Goal: Task Accomplishment & Management: Manage account settings

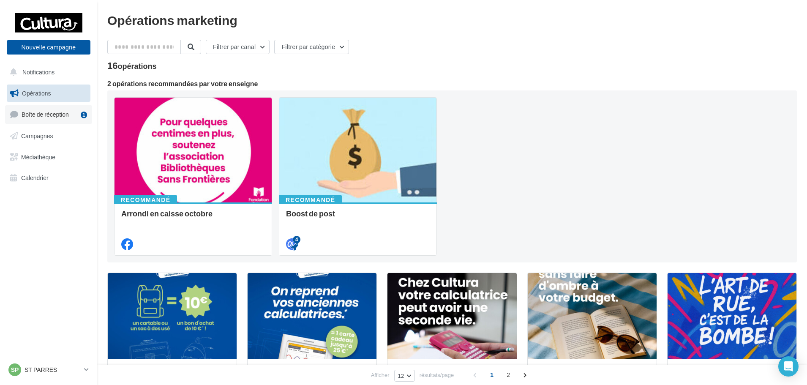
click at [69, 121] on link "Boîte de réception 1" at bounding box center [48, 114] width 87 height 18
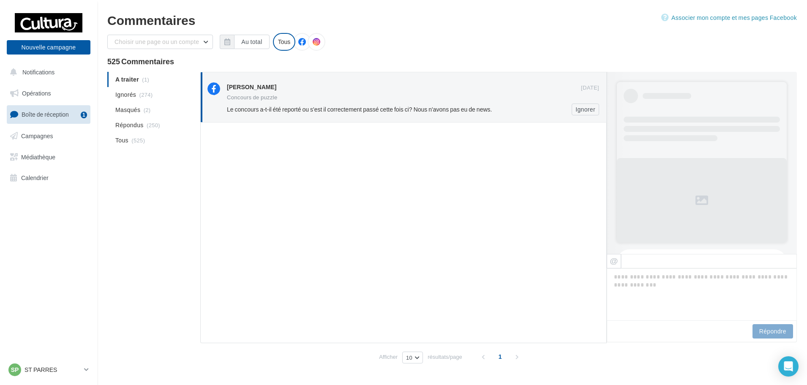
click at [385, 109] on span "Le concours a-t-il été reporté ou s'est il correctement passé cette fois ci? No…" at bounding box center [359, 109] width 265 height 7
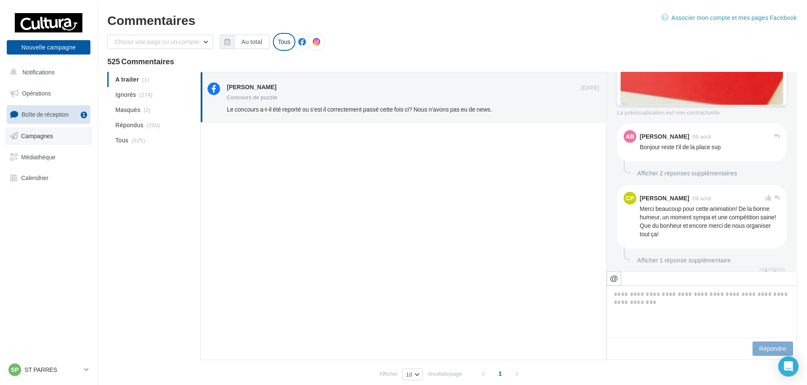
click at [54, 137] on link "Campagnes" at bounding box center [48, 136] width 87 height 18
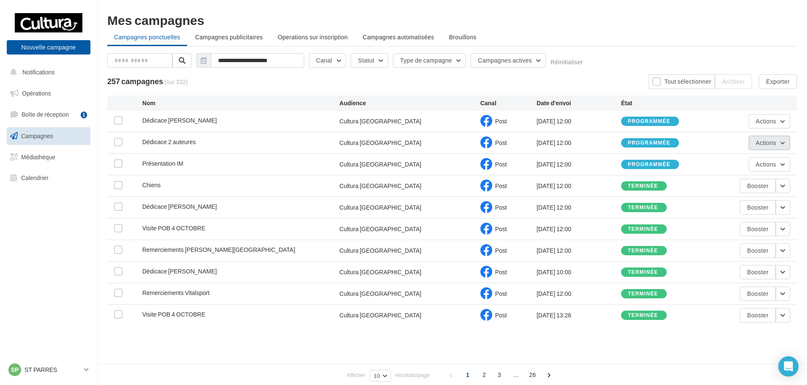
click at [780, 142] on button "Actions" at bounding box center [769, 143] width 41 height 14
click at [732, 232] on button "Annuler" at bounding box center [748, 229] width 85 height 22
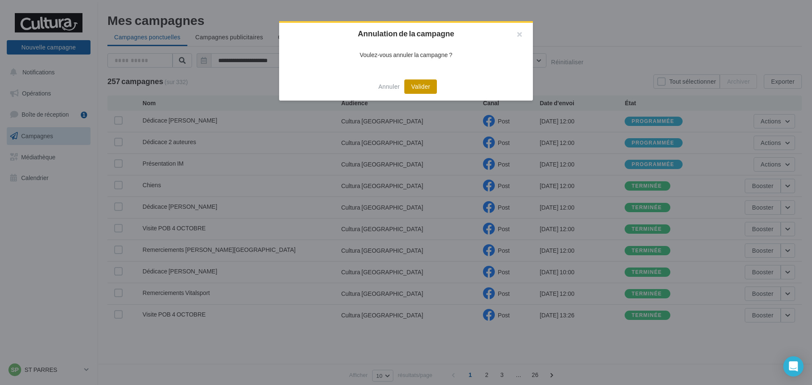
click at [414, 90] on button "Valider" at bounding box center [420, 86] width 33 height 14
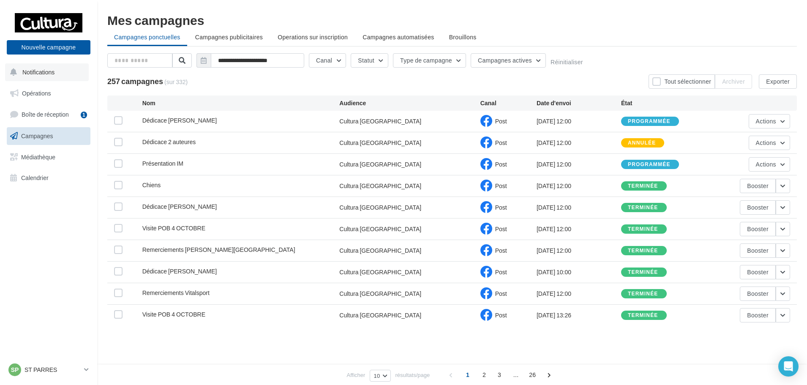
click at [47, 79] on button "Notifications" at bounding box center [47, 72] width 84 height 18
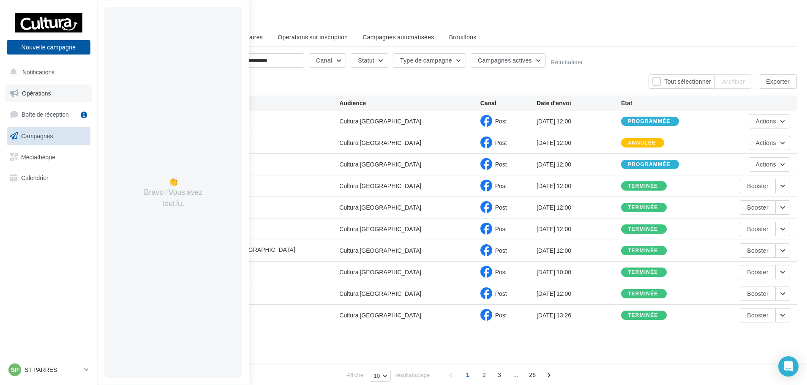
click at [52, 90] on link "Opérations" at bounding box center [48, 94] width 87 height 18
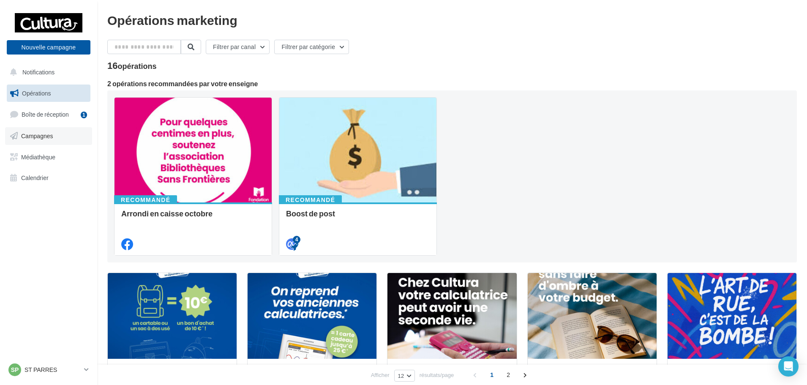
click at [71, 135] on link "Campagnes" at bounding box center [48, 136] width 87 height 18
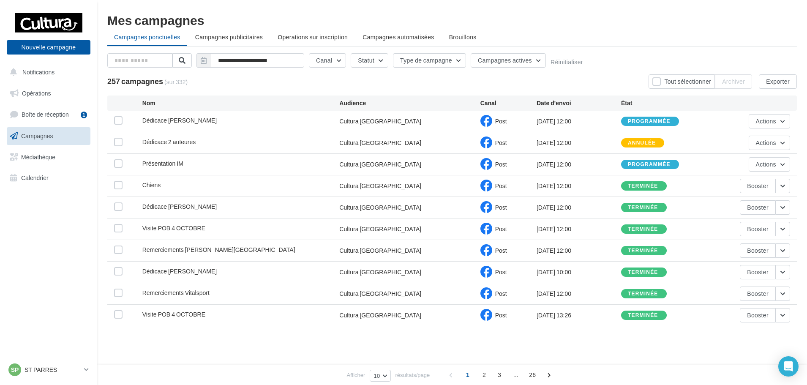
click at [206, 80] on div "257 campagnes (sur 332) Tout sélectionner Archiver Exporter" at bounding box center [452, 81] width 690 height 14
click at [243, 90] on div "**********" at bounding box center [452, 201] width 690 height 296
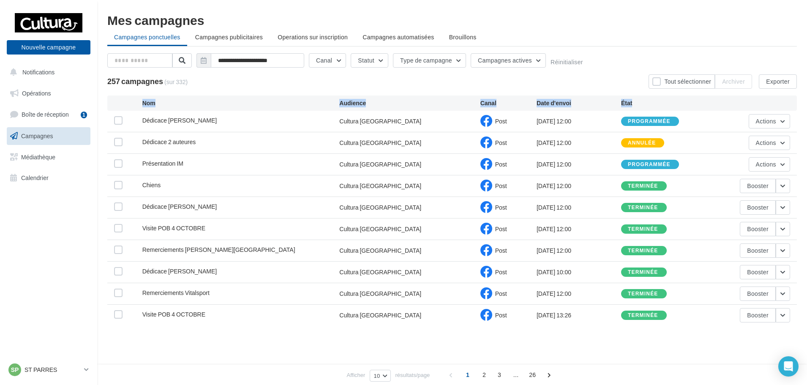
click at [243, 90] on div "**********" at bounding box center [452, 201] width 690 height 296
click at [252, 70] on div "**********" at bounding box center [452, 62] width 690 height 18
click at [39, 114] on span "Boîte de réception" at bounding box center [45, 114] width 47 height 7
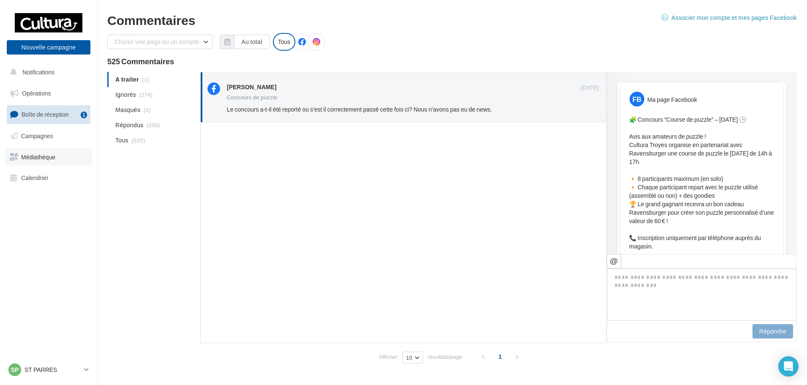
scroll to position [521, 0]
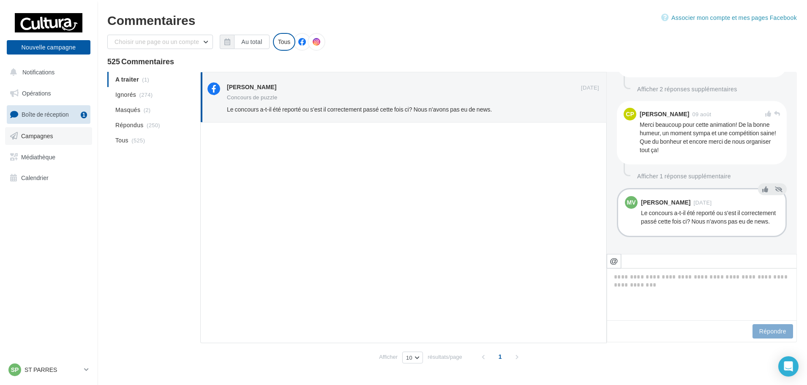
click at [48, 130] on link "Campagnes" at bounding box center [48, 136] width 87 height 18
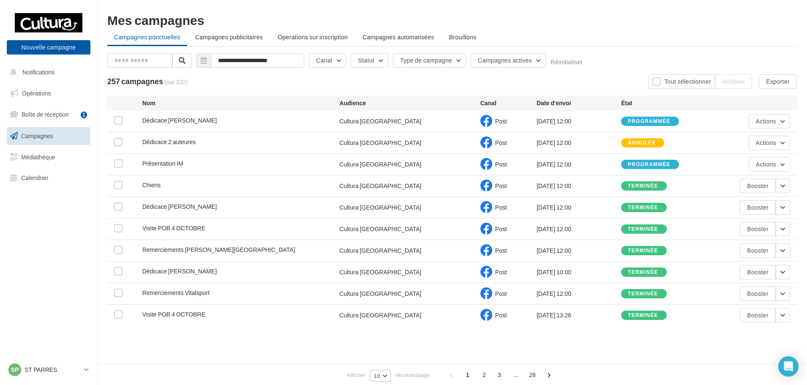
click at [390, 379] on button "10" at bounding box center [380, 376] width 21 height 12
click at [393, 342] on button "50" at bounding box center [399, 345] width 59 height 15
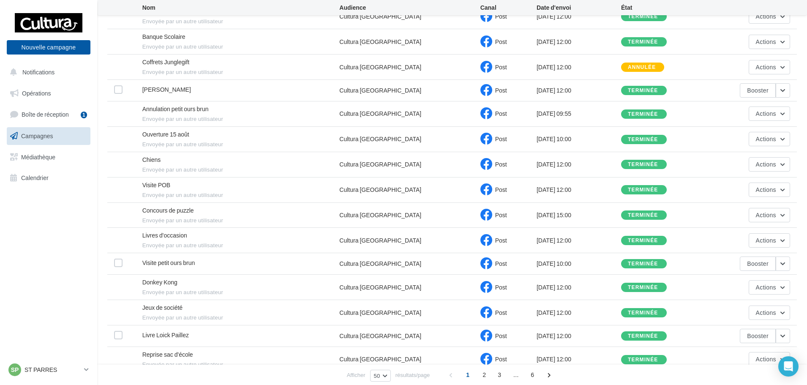
scroll to position [676, 0]
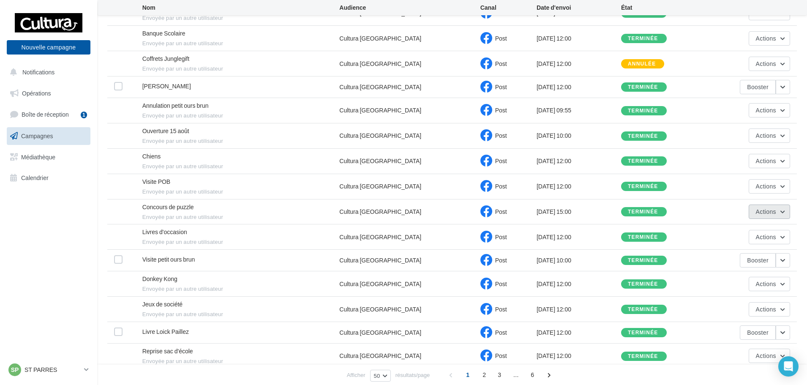
click at [766, 208] on span "Actions" at bounding box center [766, 211] width 20 height 7
click at [746, 225] on button "Voir les résultats" at bounding box center [748, 232] width 85 height 22
